Goal: Task Accomplishment & Management: Complete application form

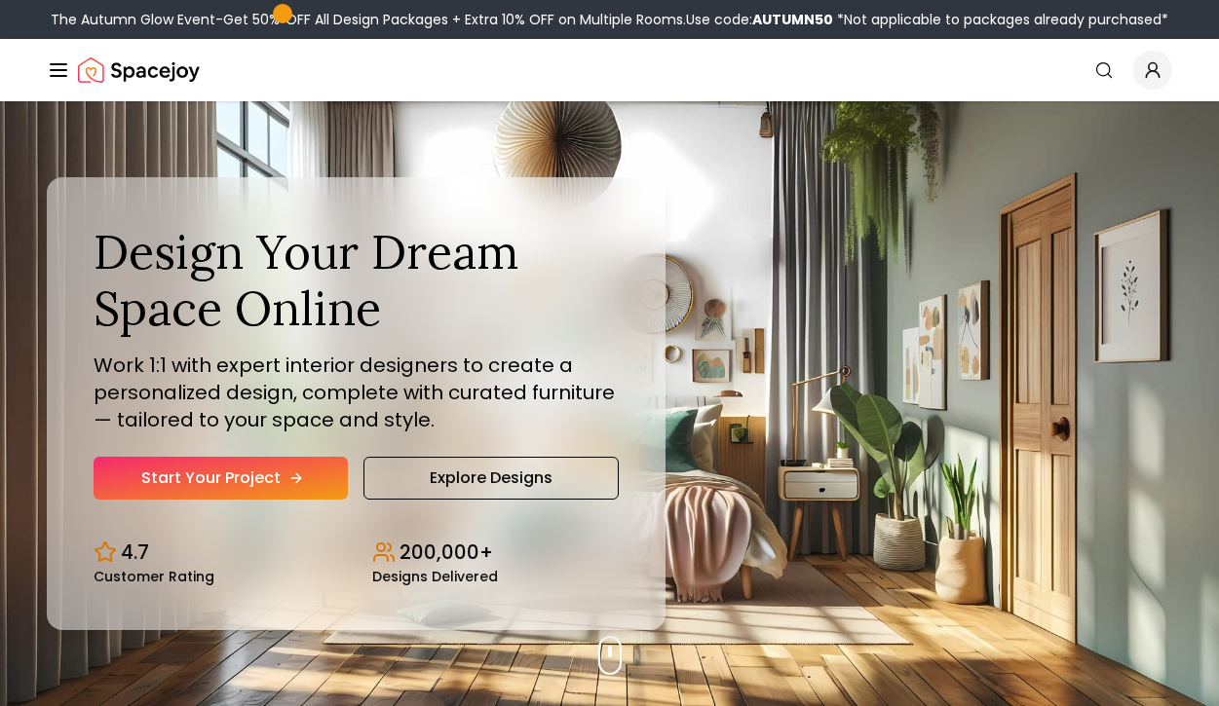
click at [277, 475] on link "Start Your Project" at bounding box center [221, 478] width 254 height 43
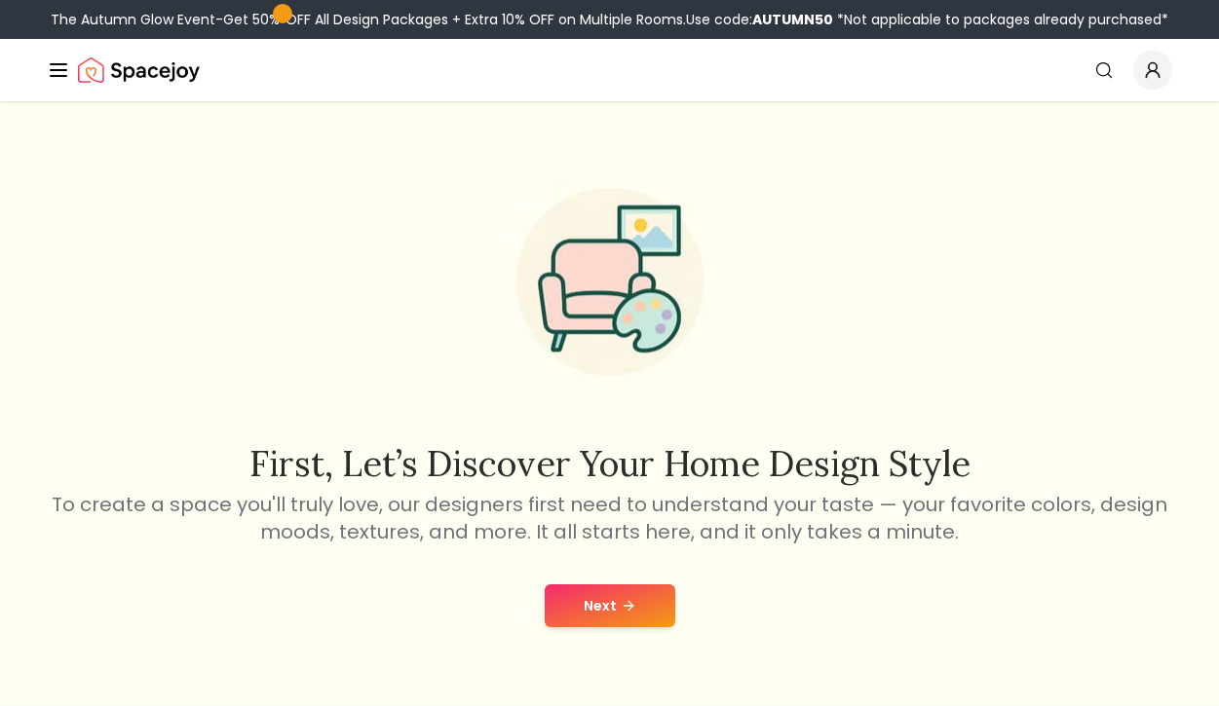
click at [573, 604] on button "Next" at bounding box center [610, 605] width 131 height 43
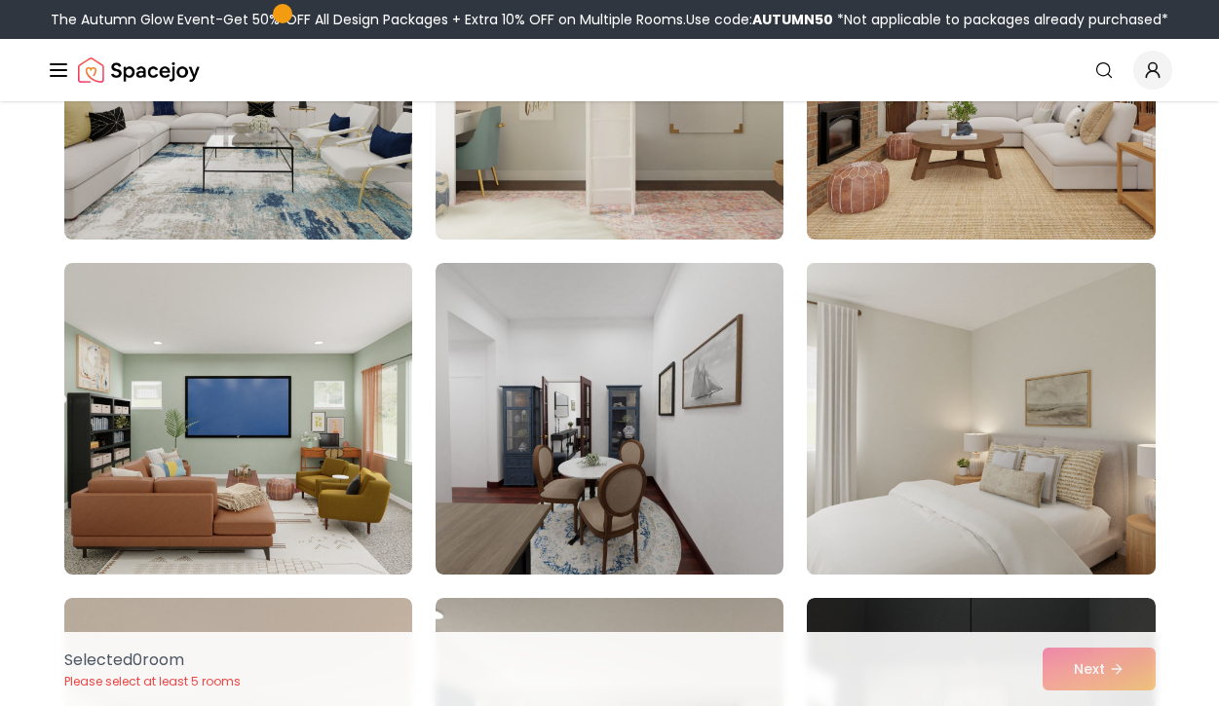
scroll to position [2015, 0]
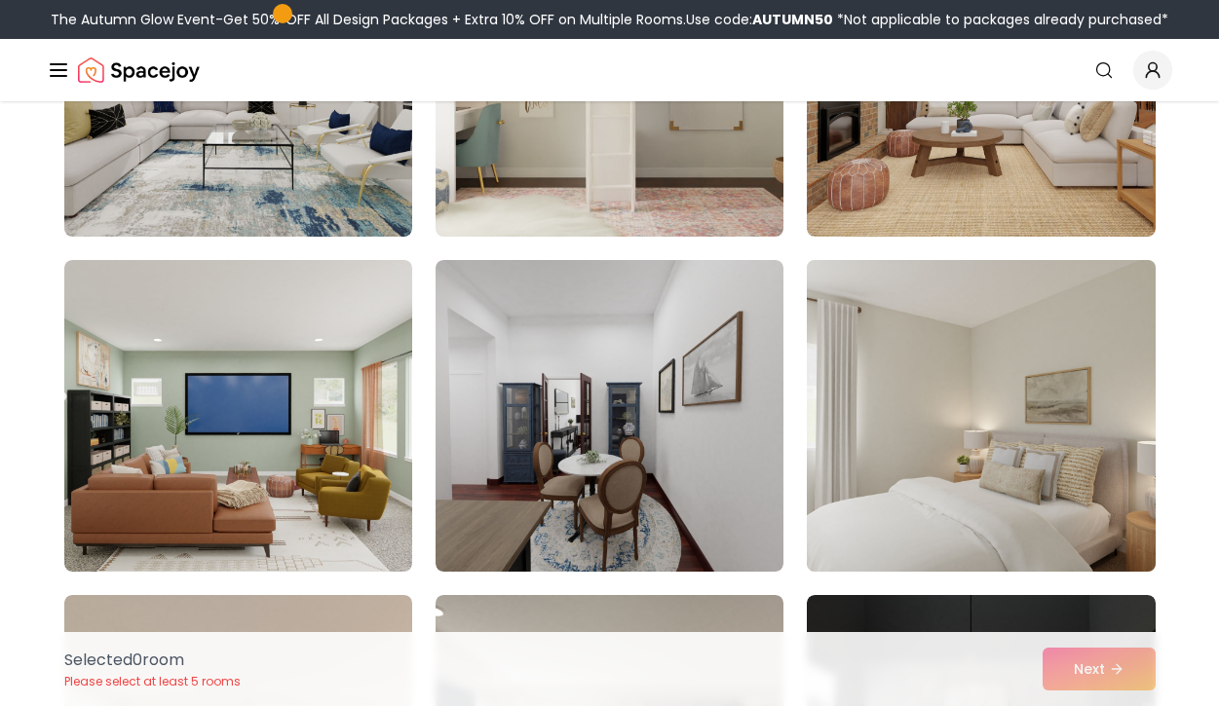
click at [894, 489] on img at bounding box center [980, 415] width 365 height 327
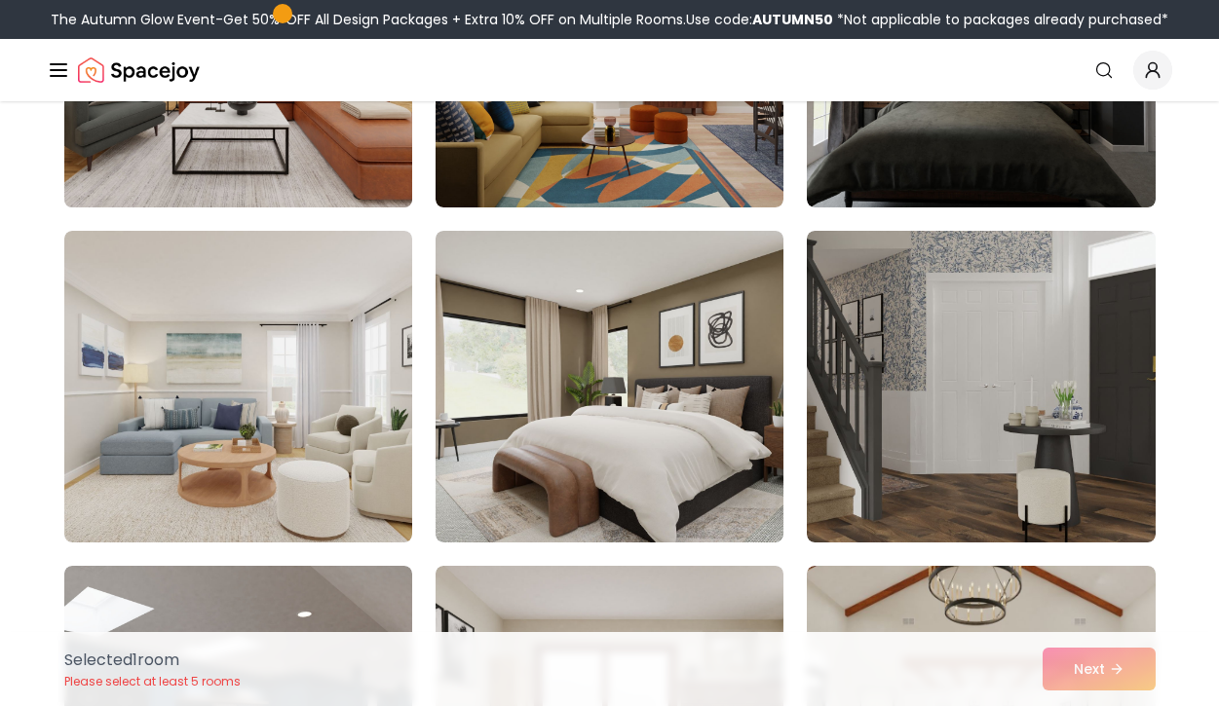
scroll to position [2716, 0]
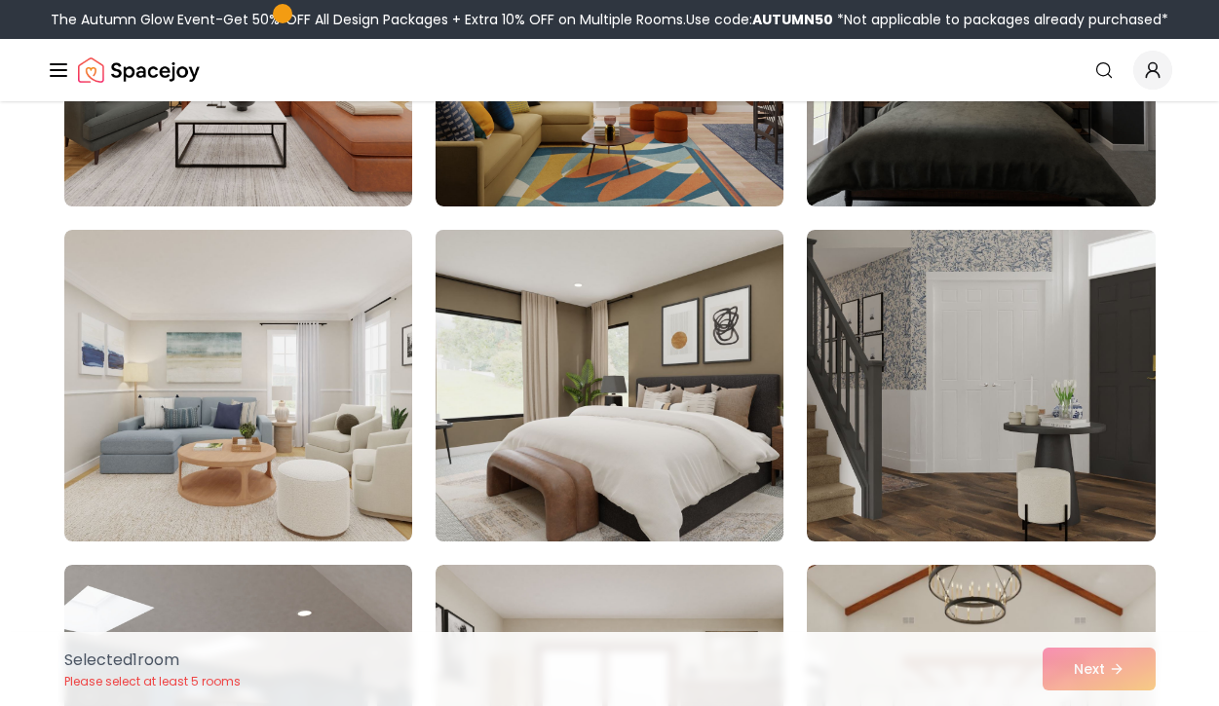
click at [500, 424] on img at bounding box center [609, 385] width 365 height 327
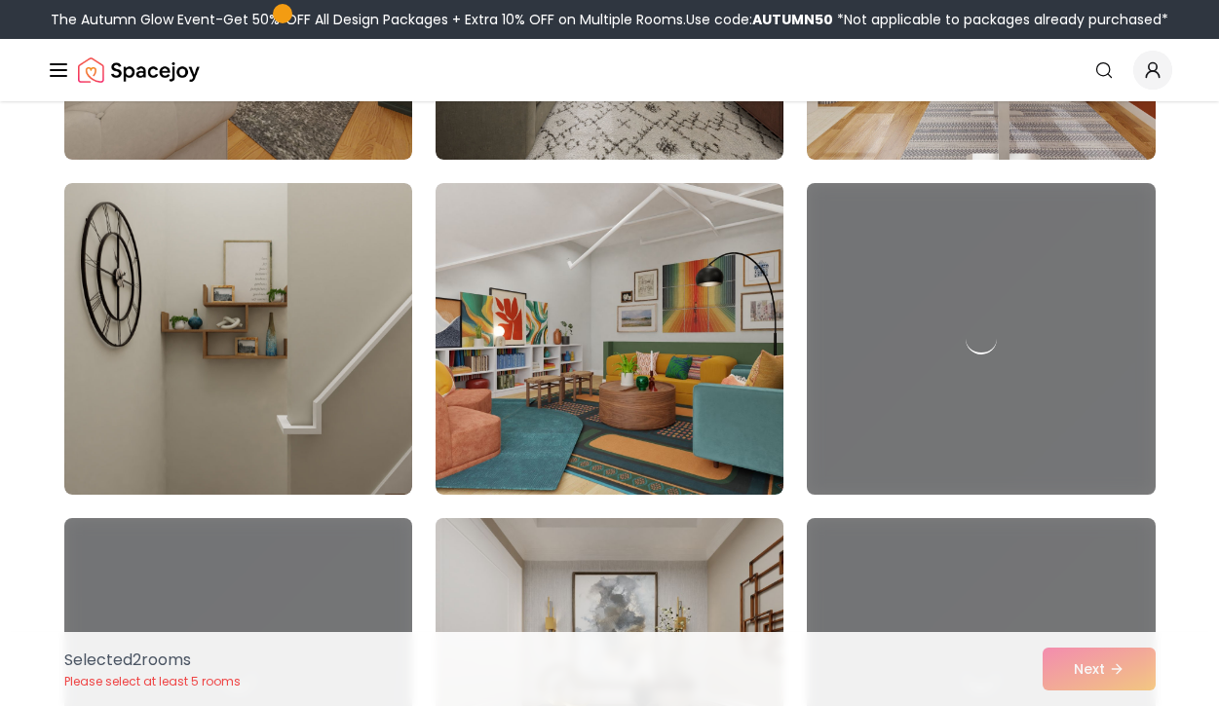
scroll to position [4670, 0]
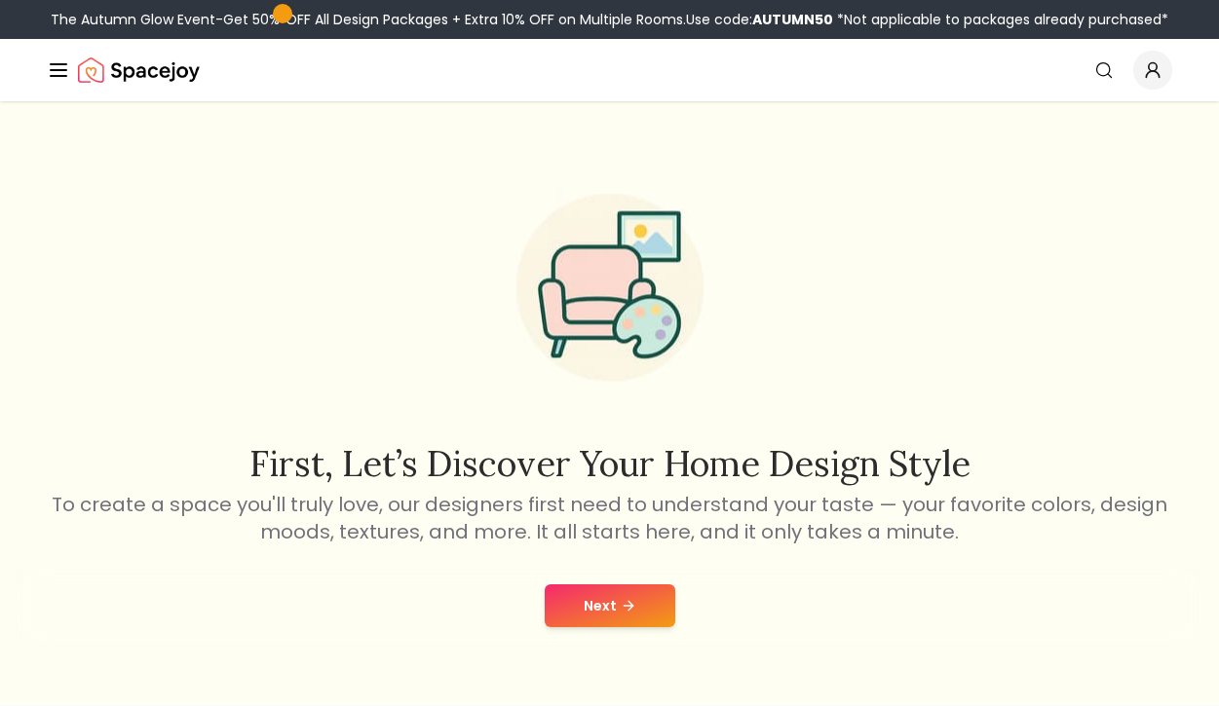
click at [586, 604] on button "Next" at bounding box center [610, 605] width 131 height 43
